Goal: Task Accomplishment & Management: Complete application form

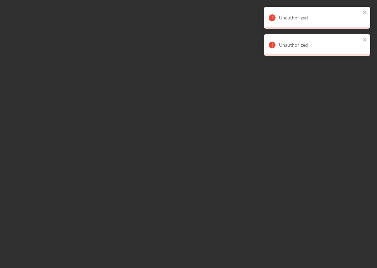
click at [238, 68] on div at bounding box center [188, 134] width 377 height 268
click at [363, 10] on icon "close" at bounding box center [365, 12] width 5 height 5
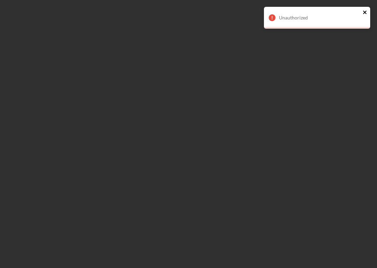
click at [365, 12] on icon "close" at bounding box center [364, 12] width 3 height 3
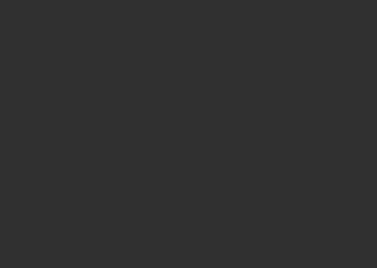
click at [170, 75] on div at bounding box center [188, 134] width 377 height 268
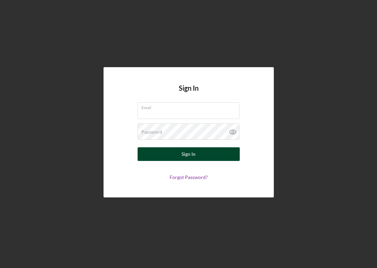
type input "raj@strawberryhillmusic.com"
click at [177, 155] on button "Sign In" at bounding box center [189, 154] width 102 height 14
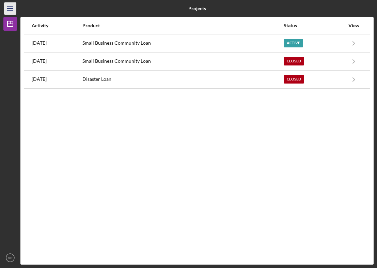
click at [14, 6] on icon "Icon/Menu" at bounding box center [10, 8] width 15 height 15
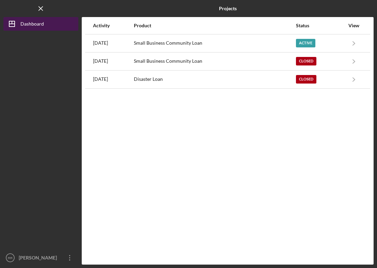
click at [26, 23] on div "Dashboard" at bounding box center [31, 24] width 23 height 15
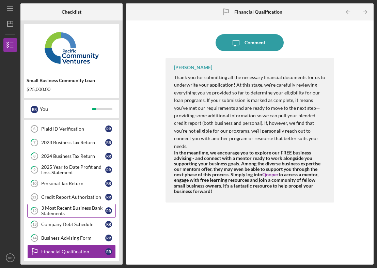
scroll to position [39, 0]
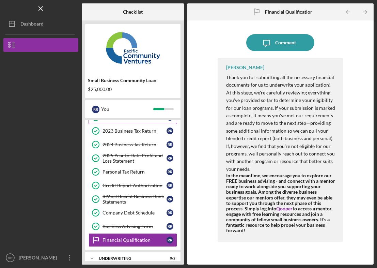
scroll to position [76, 0]
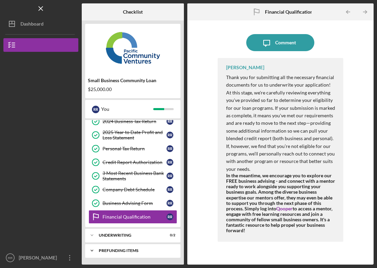
click at [94, 249] on icon "Icon/Expander" at bounding box center [92, 250] width 14 height 14
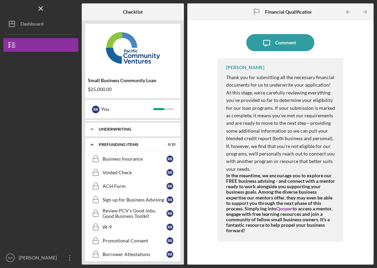
scroll to position [182, 0]
click at [127, 202] on div "Sign up for Business Advising" at bounding box center [134, 198] width 64 height 5
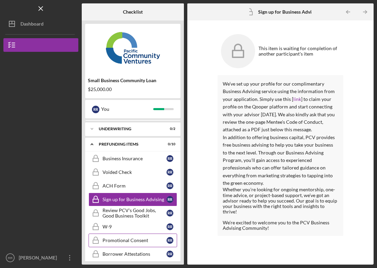
click at [118, 241] on div "Promotional Consent" at bounding box center [134, 239] width 64 height 5
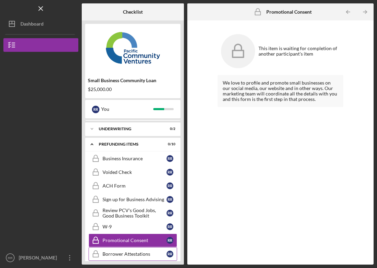
click at [119, 252] on div "Borrower Attestations" at bounding box center [134, 253] width 64 height 5
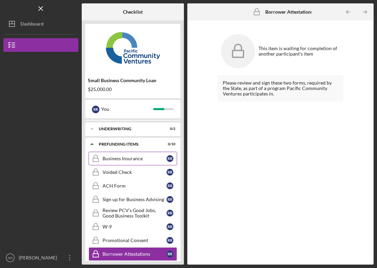
click at [135, 160] on div "Business Insurance" at bounding box center [134, 158] width 64 height 5
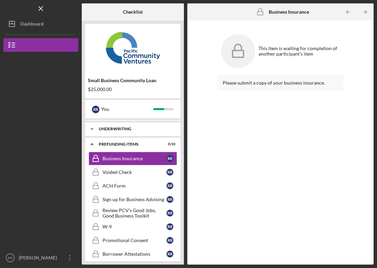
click at [118, 128] on div "Underwriting" at bounding box center [135, 129] width 73 height 4
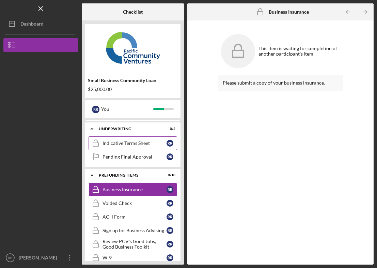
click at [119, 143] on div "Indicative Terms Sheet" at bounding box center [134, 142] width 64 height 5
